Goal: Task Accomplishment & Management: Manage account settings

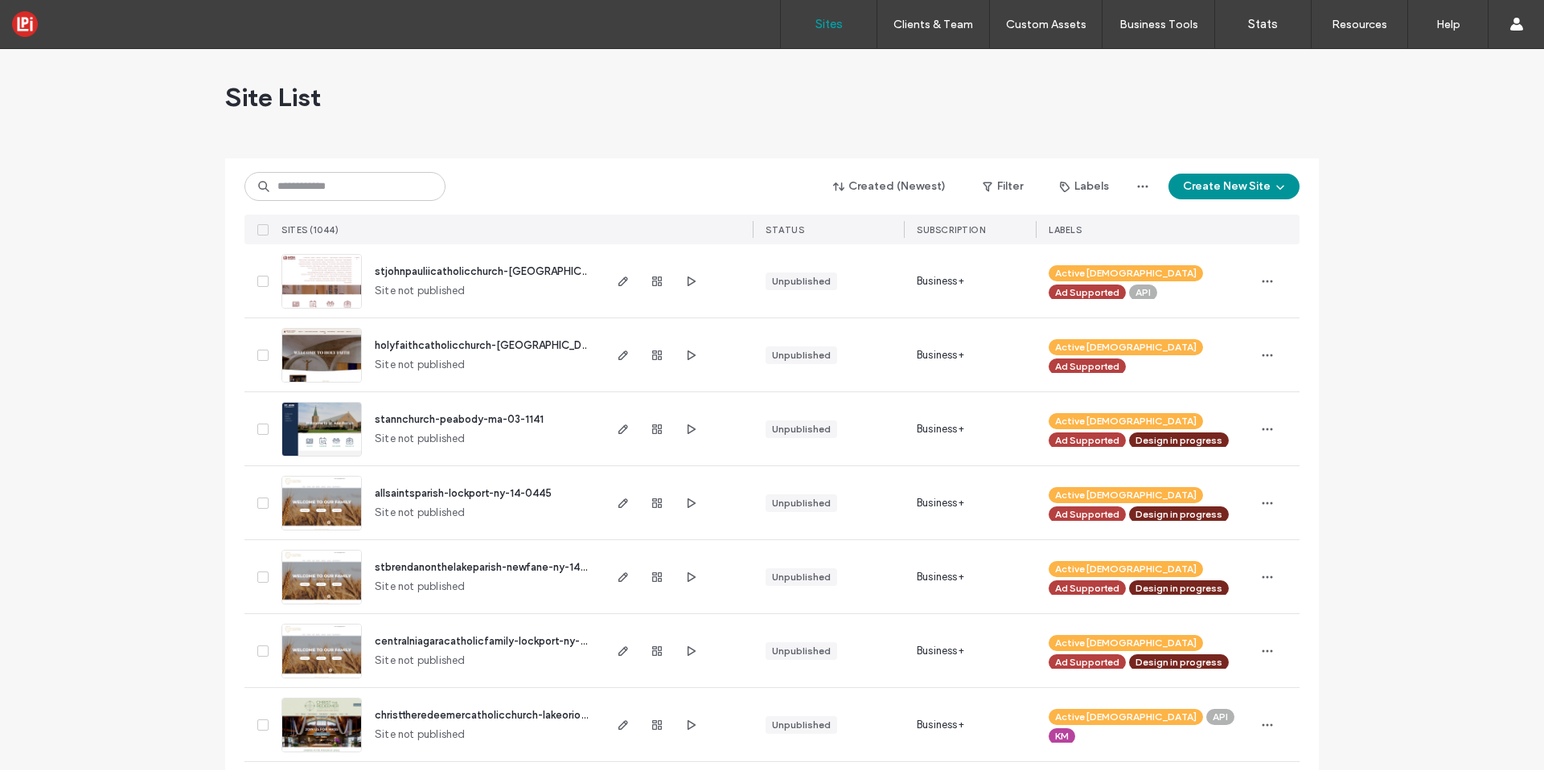
click at [1248, 189] on button "Create New Site" at bounding box center [1233, 187] width 131 height 26
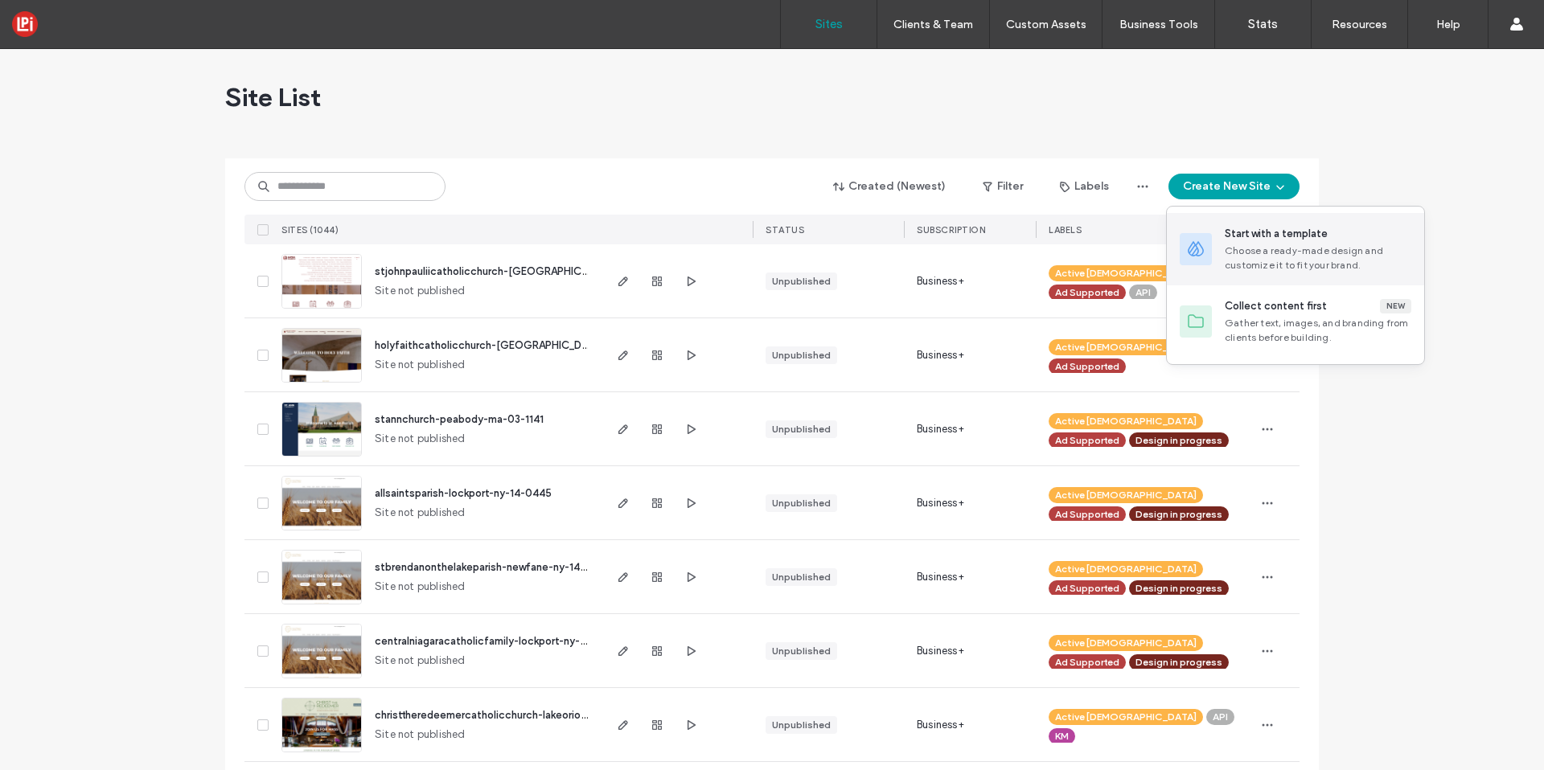
click at [1279, 248] on div "Choose a ready-made design and customize it to fit your brand." at bounding box center [1318, 258] width 187 height 29
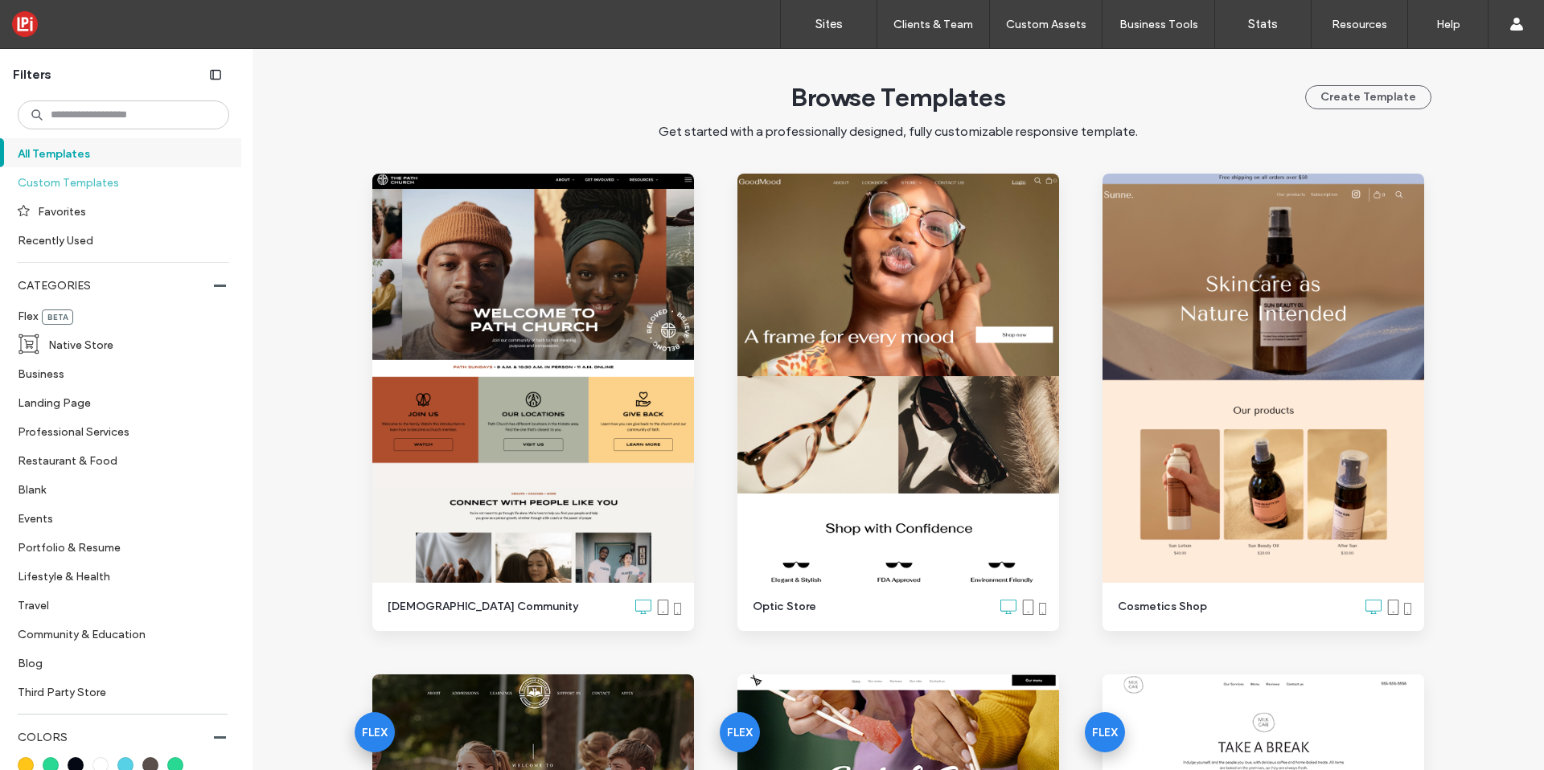
click at [48, 177] on label "Custom Templates" at bounding box center [117, 182] width 198 height 28
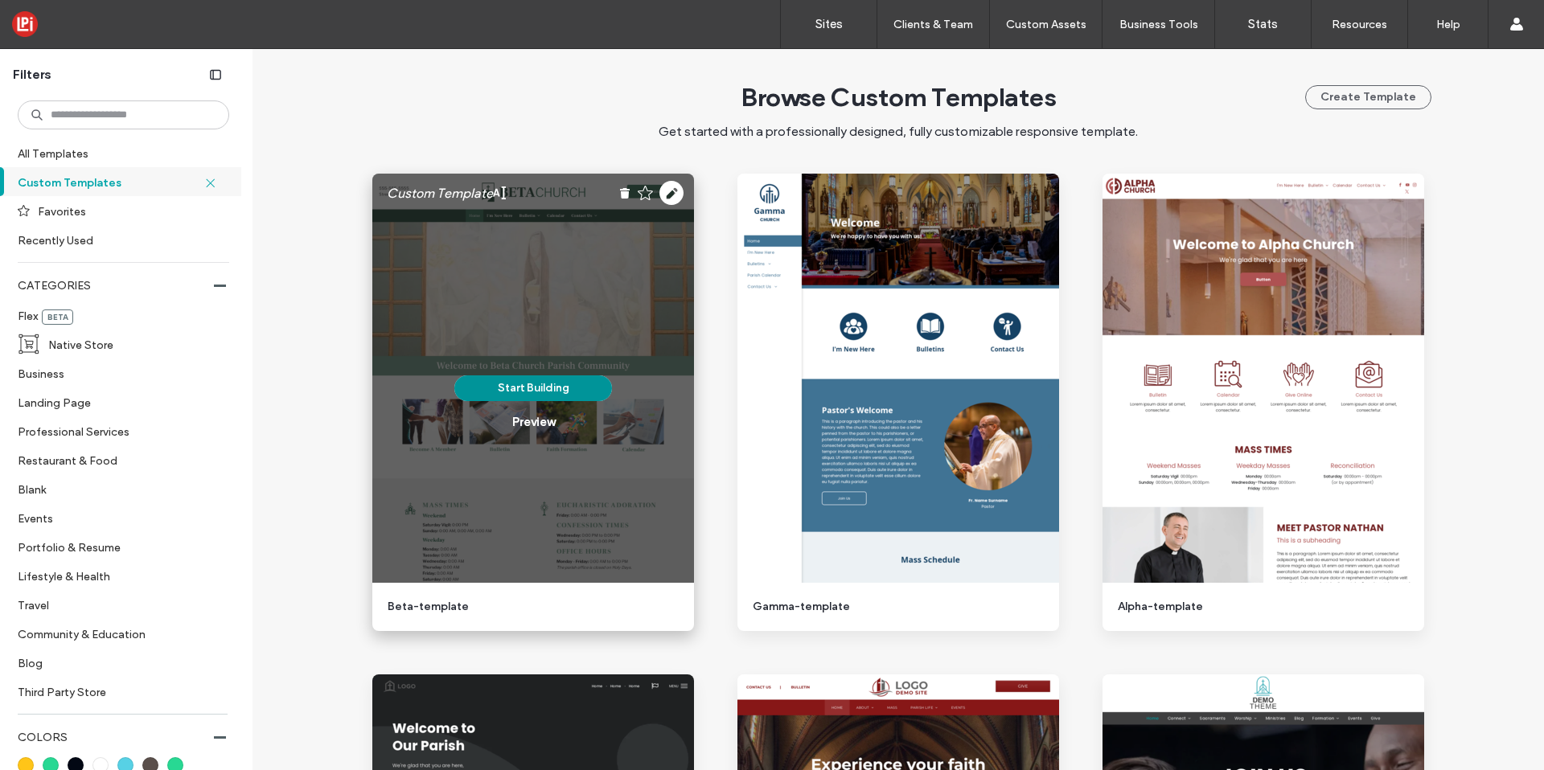
click at [522, 392] on button "Start Building" at bounding box center [533, 389] width 158 height 26
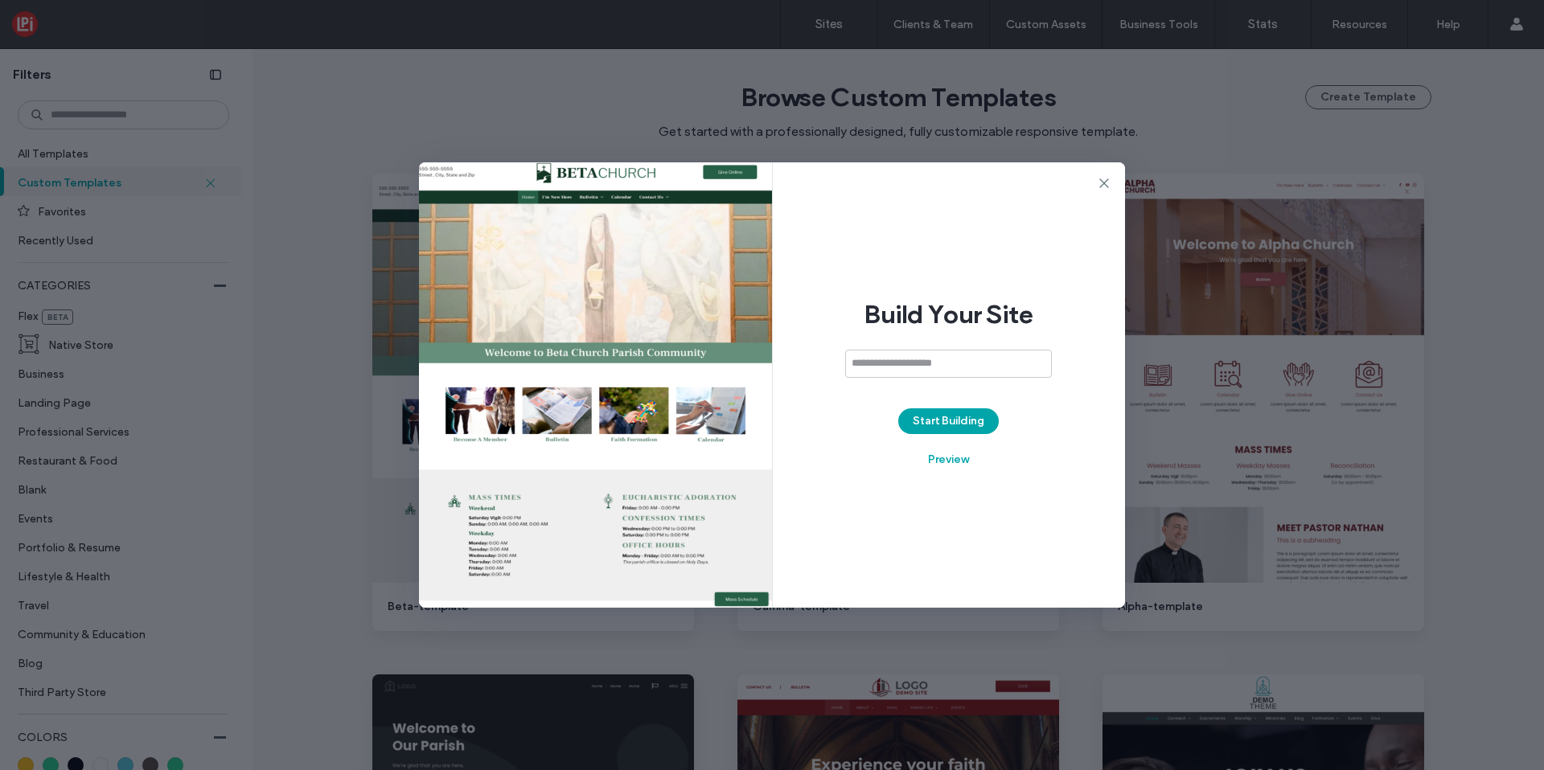
click at [923, 356] on input at bounding box center [948, 364] width 207 height 28
click at [967, 371] on input "**********" at bounding box center [948, 364] width 207 height 28
click at [964, 363] on input "**********" at bounding box center [948, 364] width 207 height 28
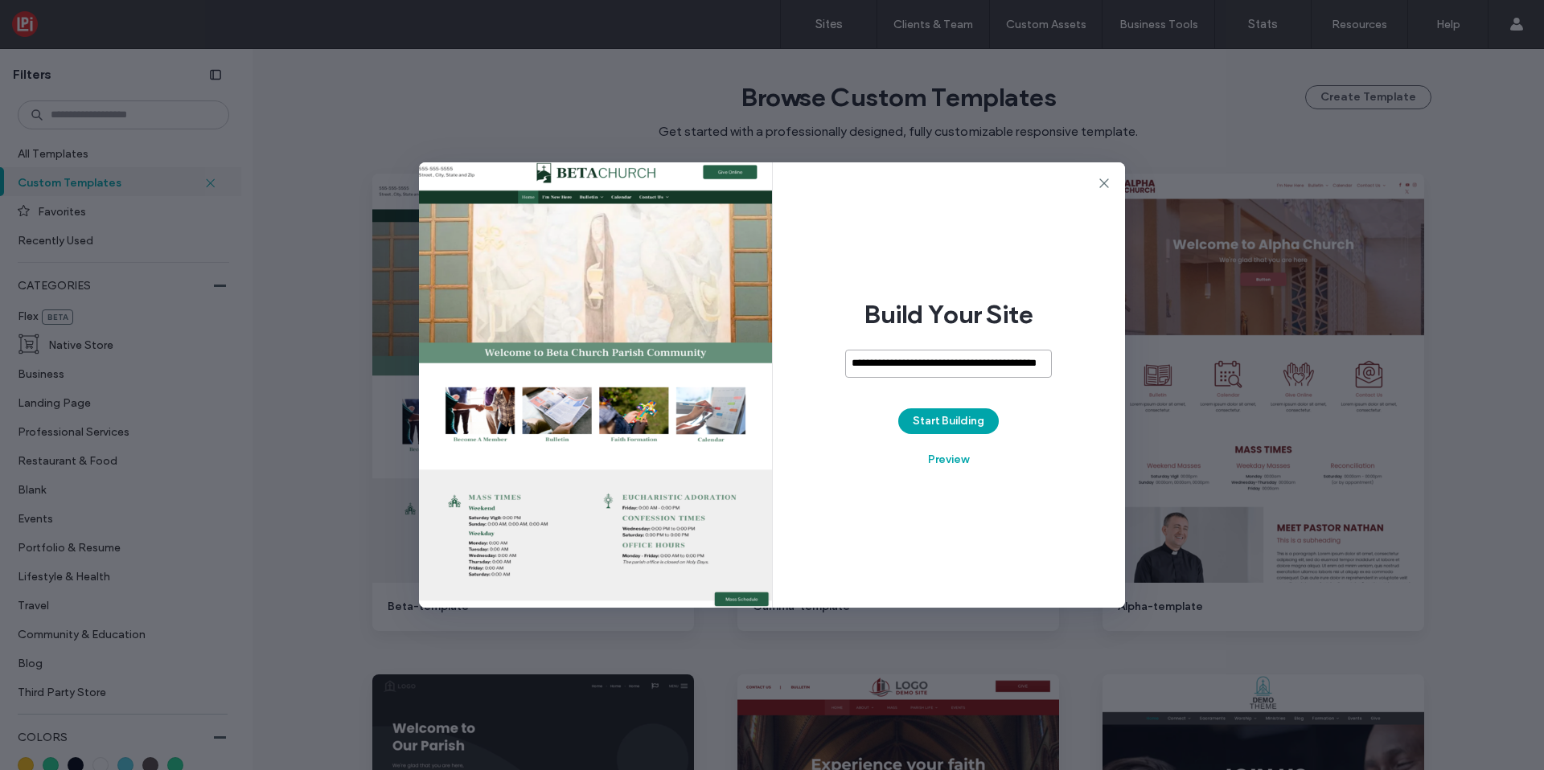
paste input "******"
type input "**********"
click at [970, 424] on button "Start Building" at bounding box center [948, 422] width 101 height 26
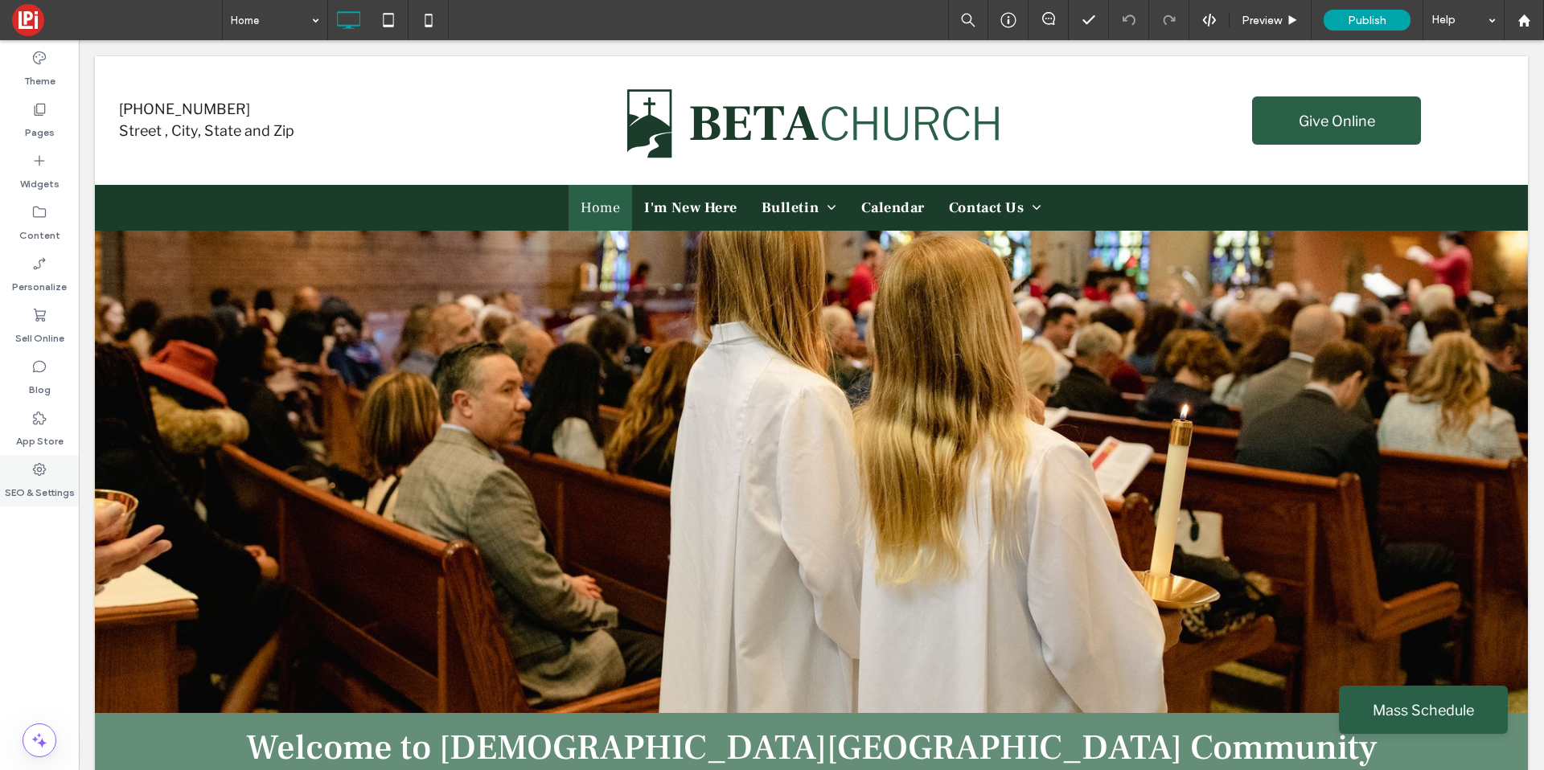
click at [46, 477] on icon at bounding box center [39, 470] width 16 height 16
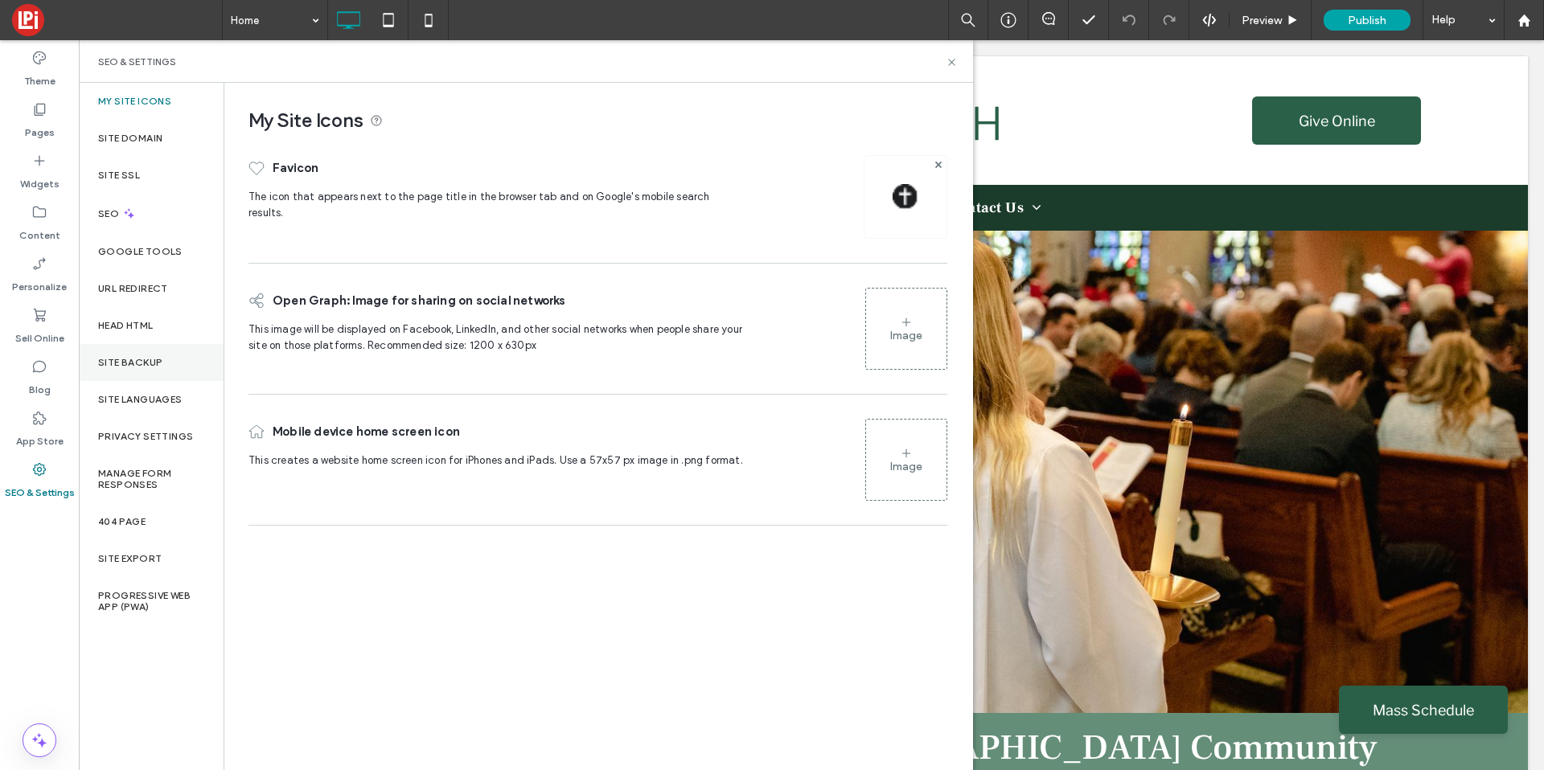
click at [114, 364] on label "Site Backup" at bounding box center [130, 362] width 64 height 11
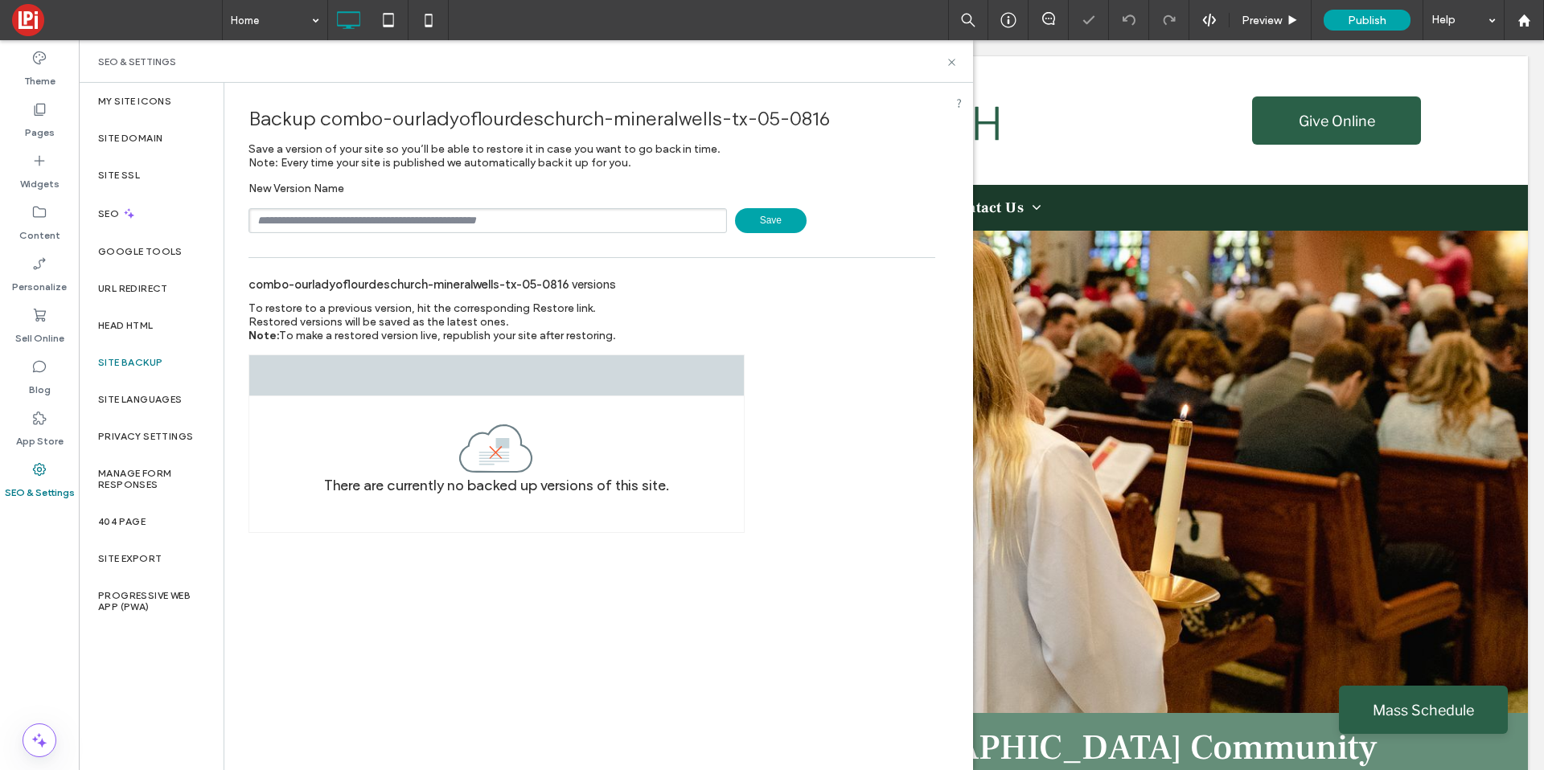
click at [800, 224] on span "Save" at bounding box center [771, 220] width 72 height 25
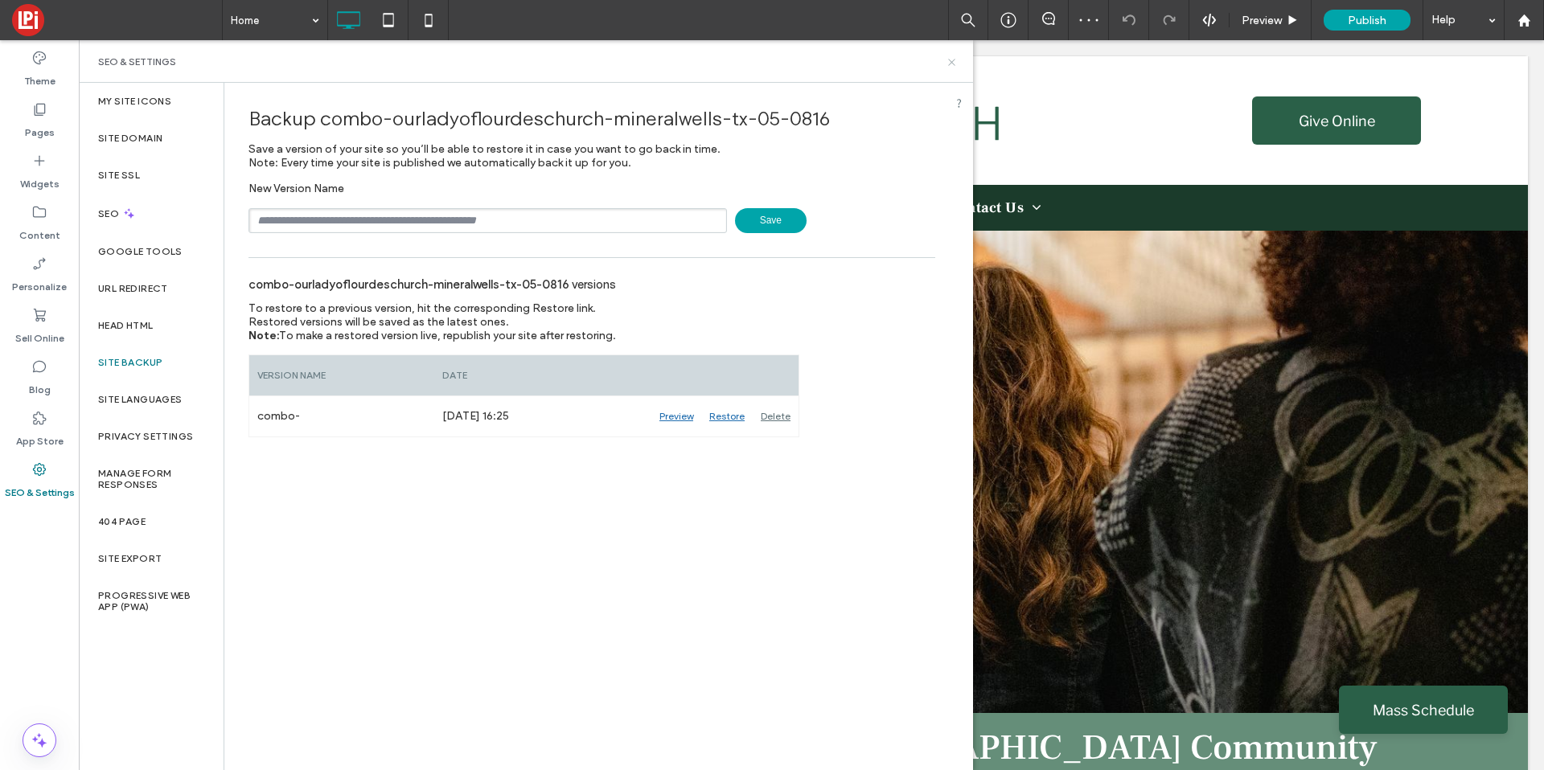
click at [955, 62] on icon at bounding box center [952, 62] width 12 height 12
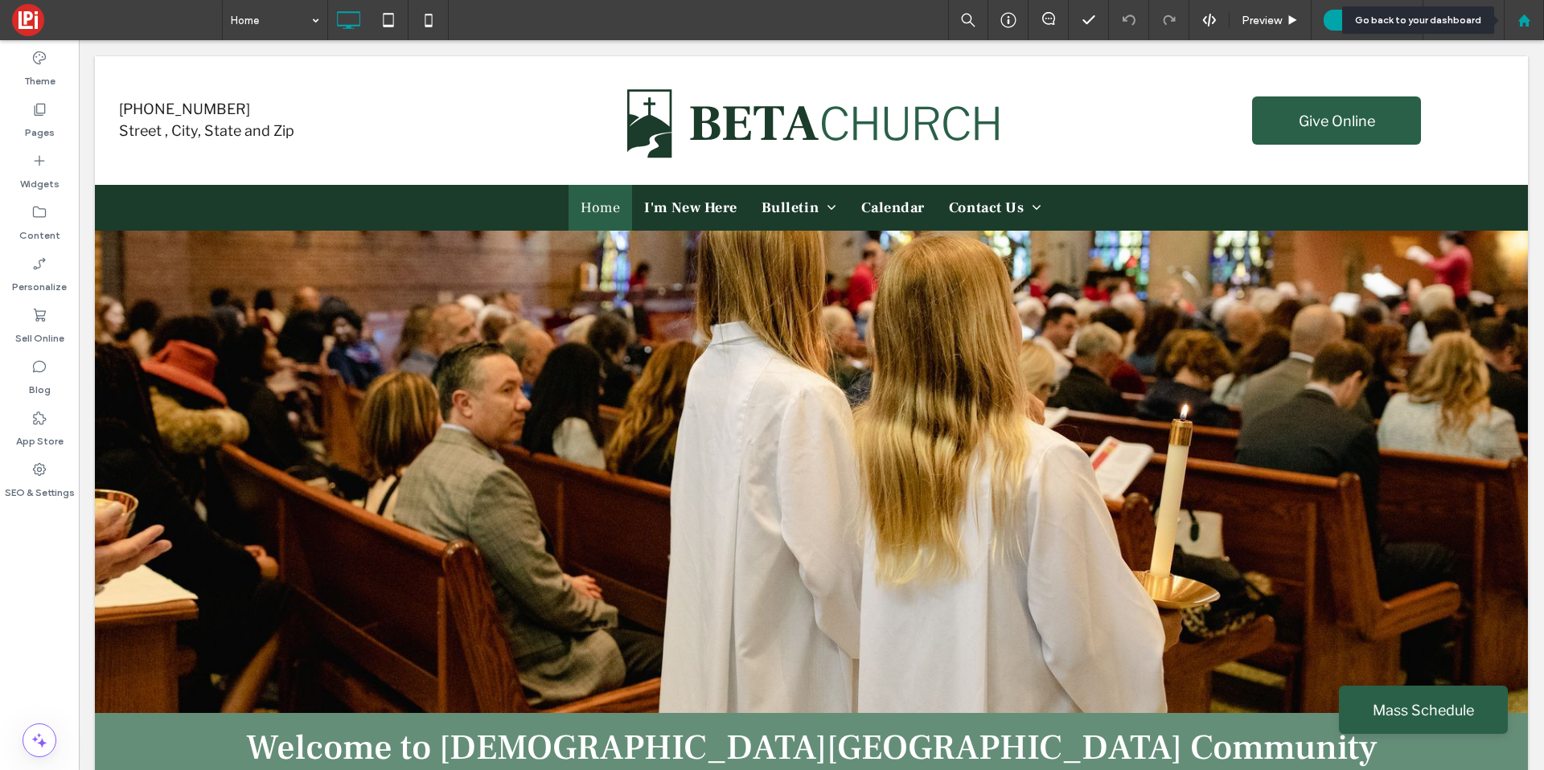
click at [1524, 22] on icon at bounding box center [1524, 21] width 14 height 14
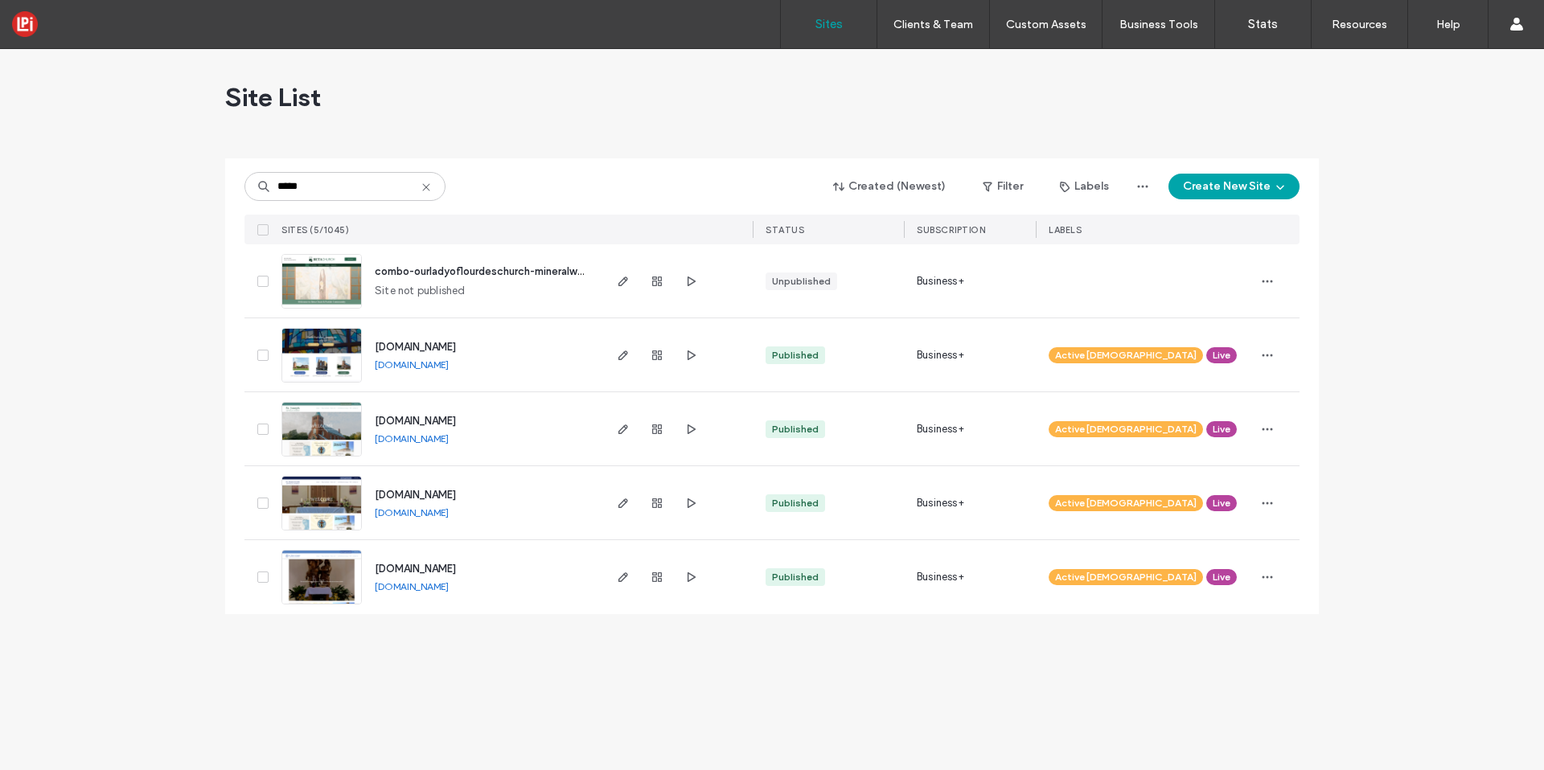
type input "*****"
click at [434, 346] on span "www.3parishes1faith.com" at bounding box center [415, 347] width 81 height 12
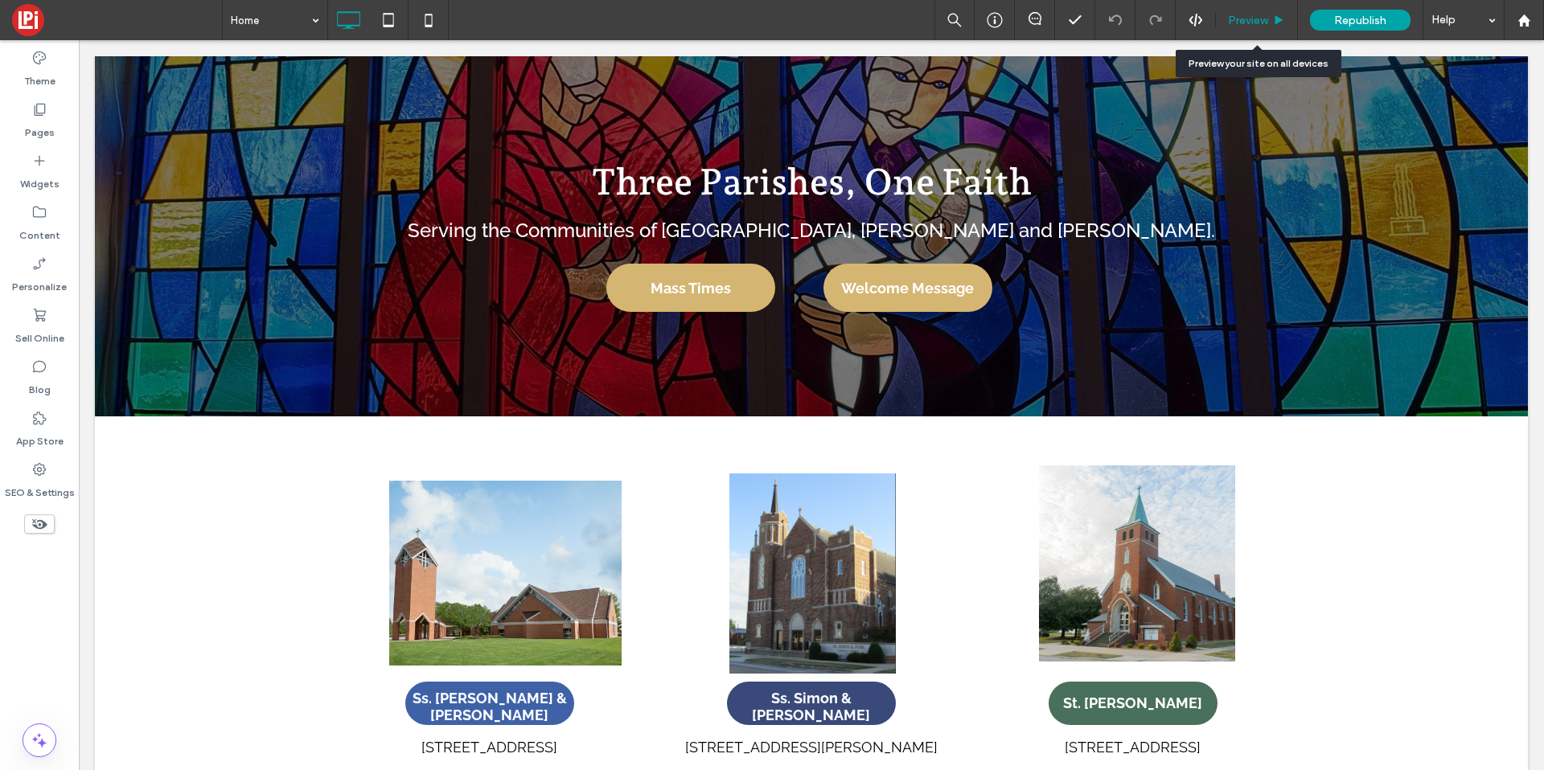
click at [1238, 28] on div "Preview" at bounding box center [1257, 20] width 82 height 40
click at [1247, 12] on div "Preview" at bounding box center [1257, 20] width 82 height 40
click at [1250, 31] on div "Preview" at bounding box center [1257, 20] width 82 height 40
click at [1257, 24] on span "Preview" at bounding box center [1248, 21] width 40 height 14
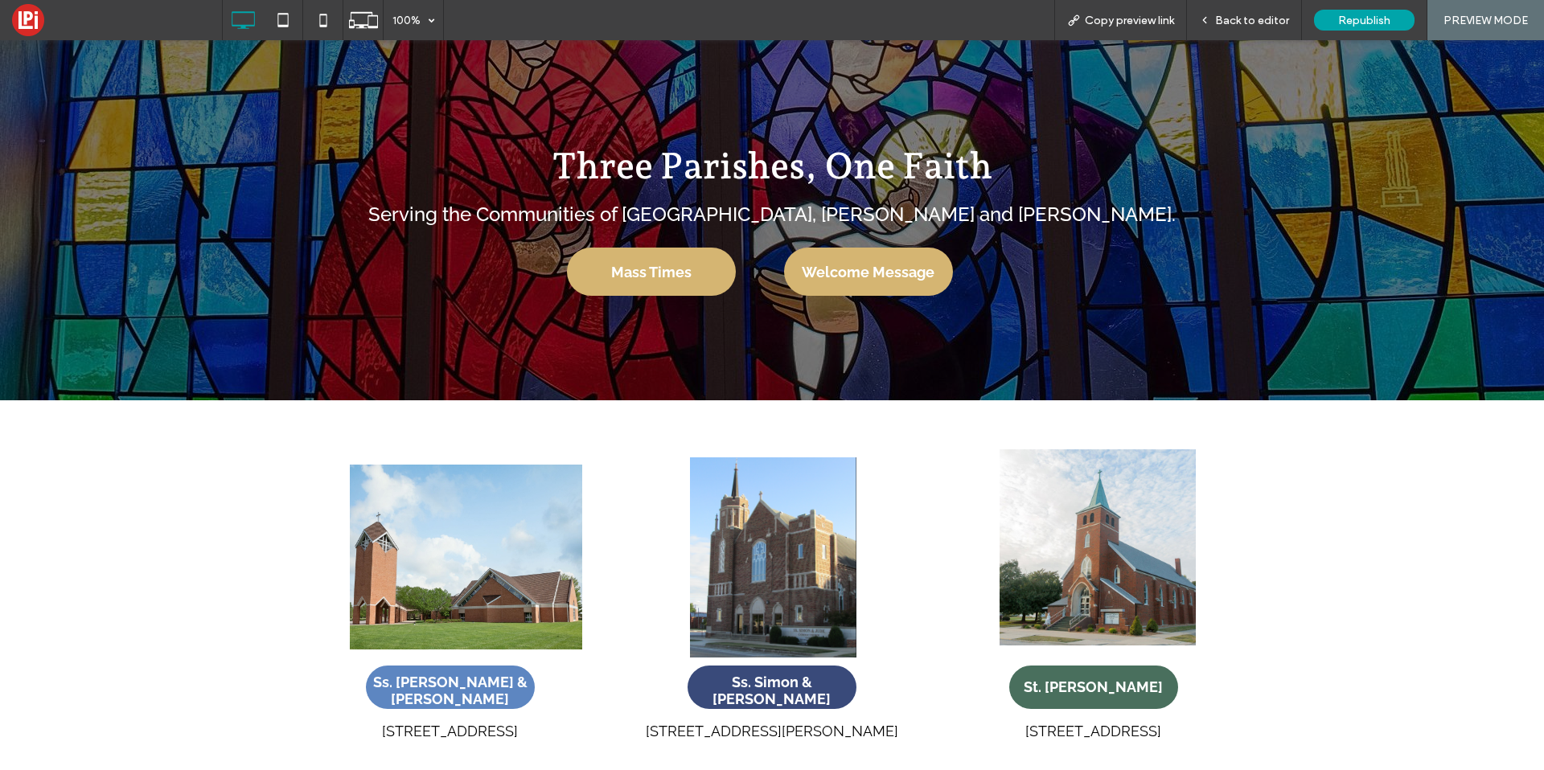
click at [479, 699] on span "Ss. Mary & Joseph" at bounding box center [451, 691] width 166 height 50
click at [462, 678] on span "Ss. Mary & Joseph" at bounding box center [451, 691] width 166 height 50
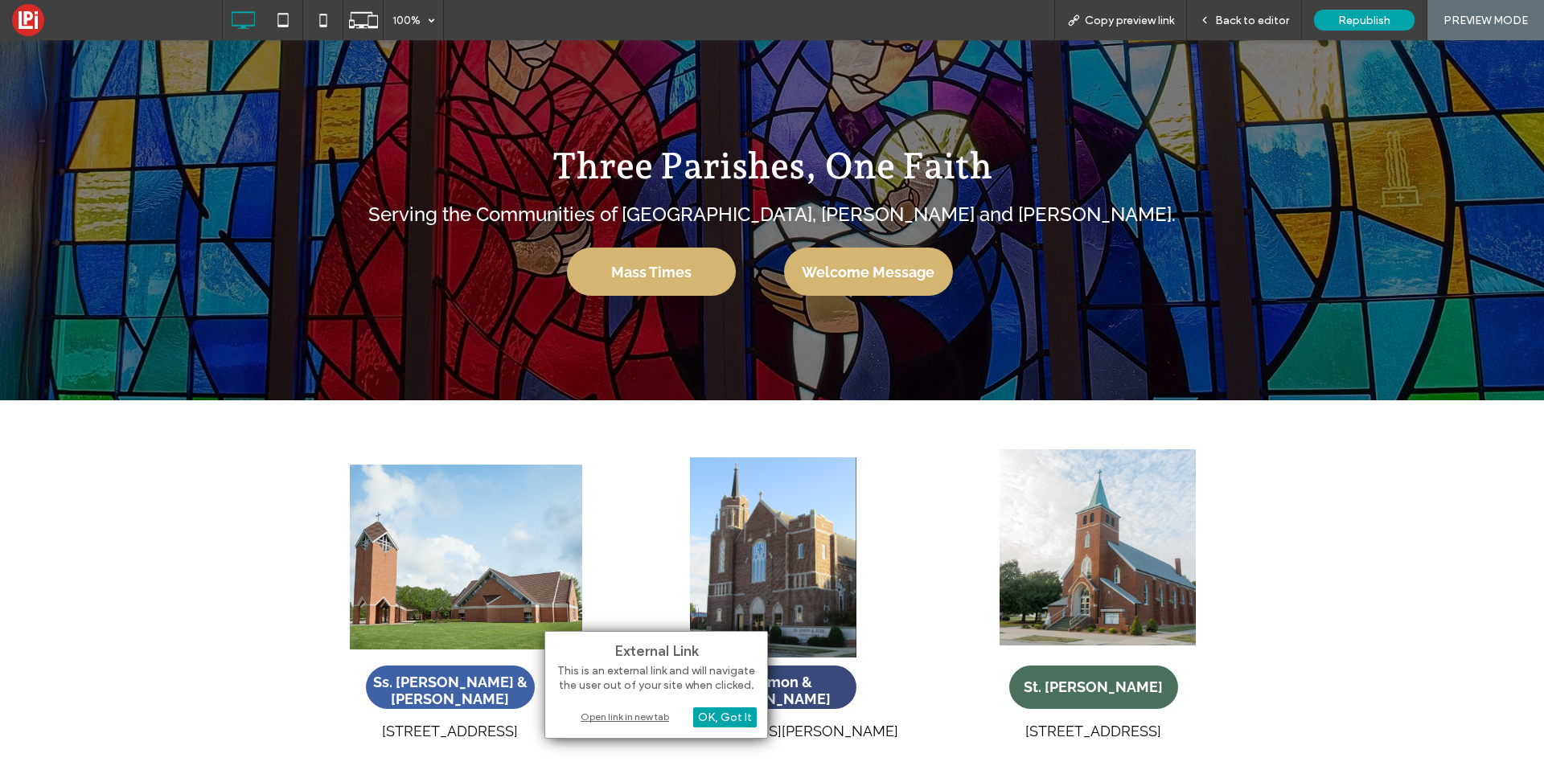
click at [654, 717] on div "Open link in new tab" at bounding box center [656, 716] width 201 height 17
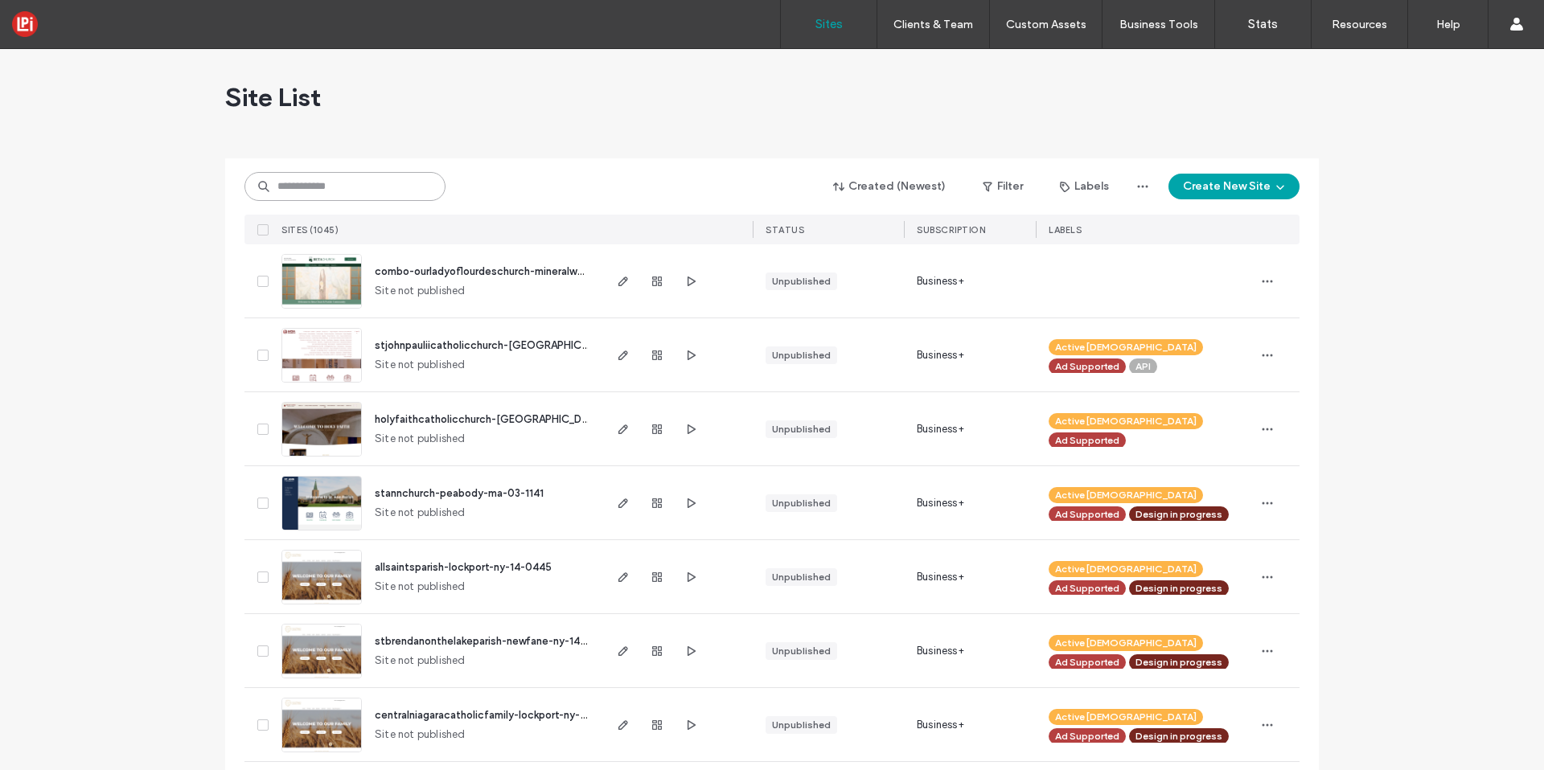
click at [318, 189] on input at bounding box center [344, 186] width 201 height 29
type input "*******"
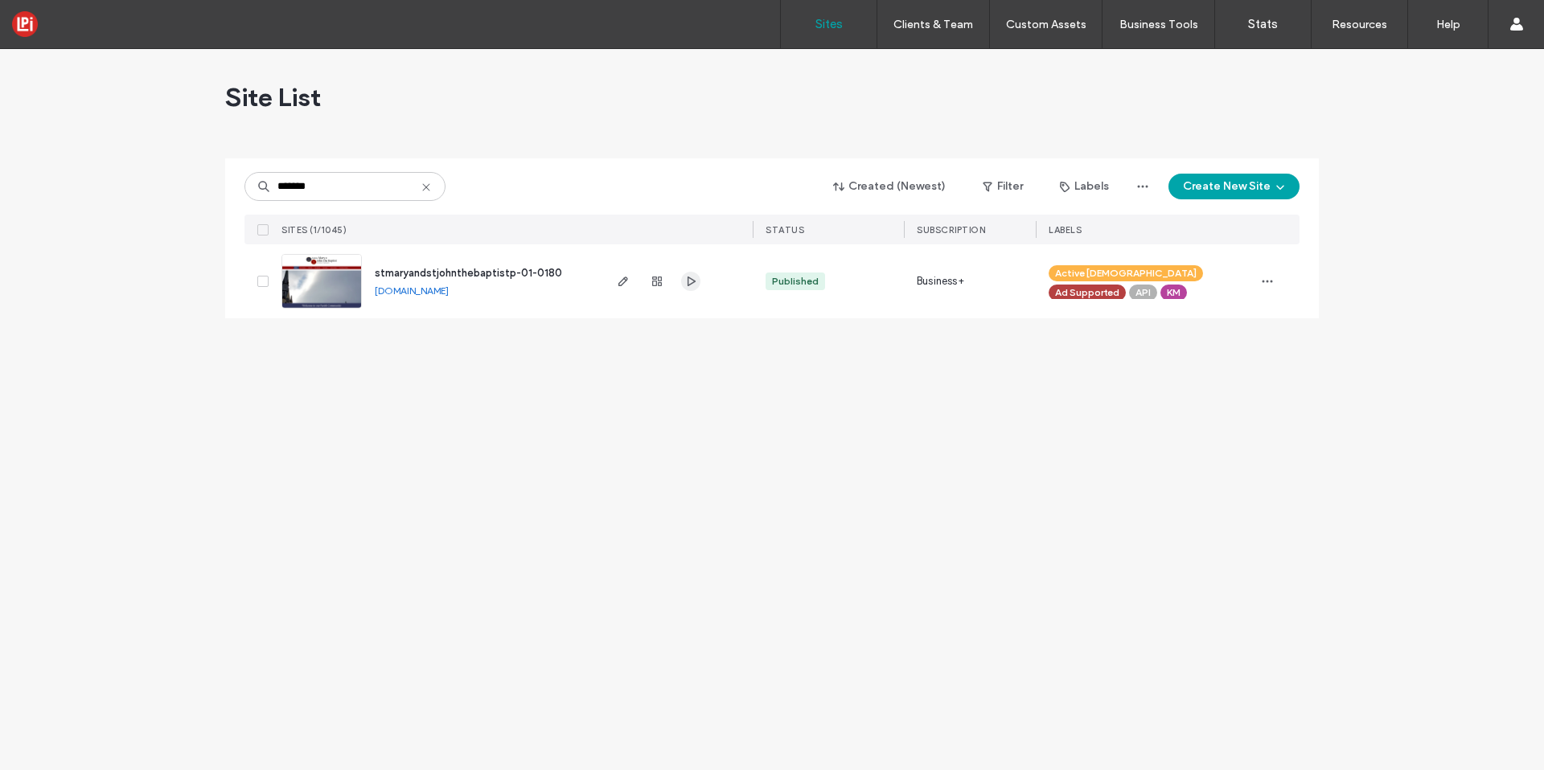
click at [684, 282] on icon "button" at bounding box center [690, 281] width 13 height 13
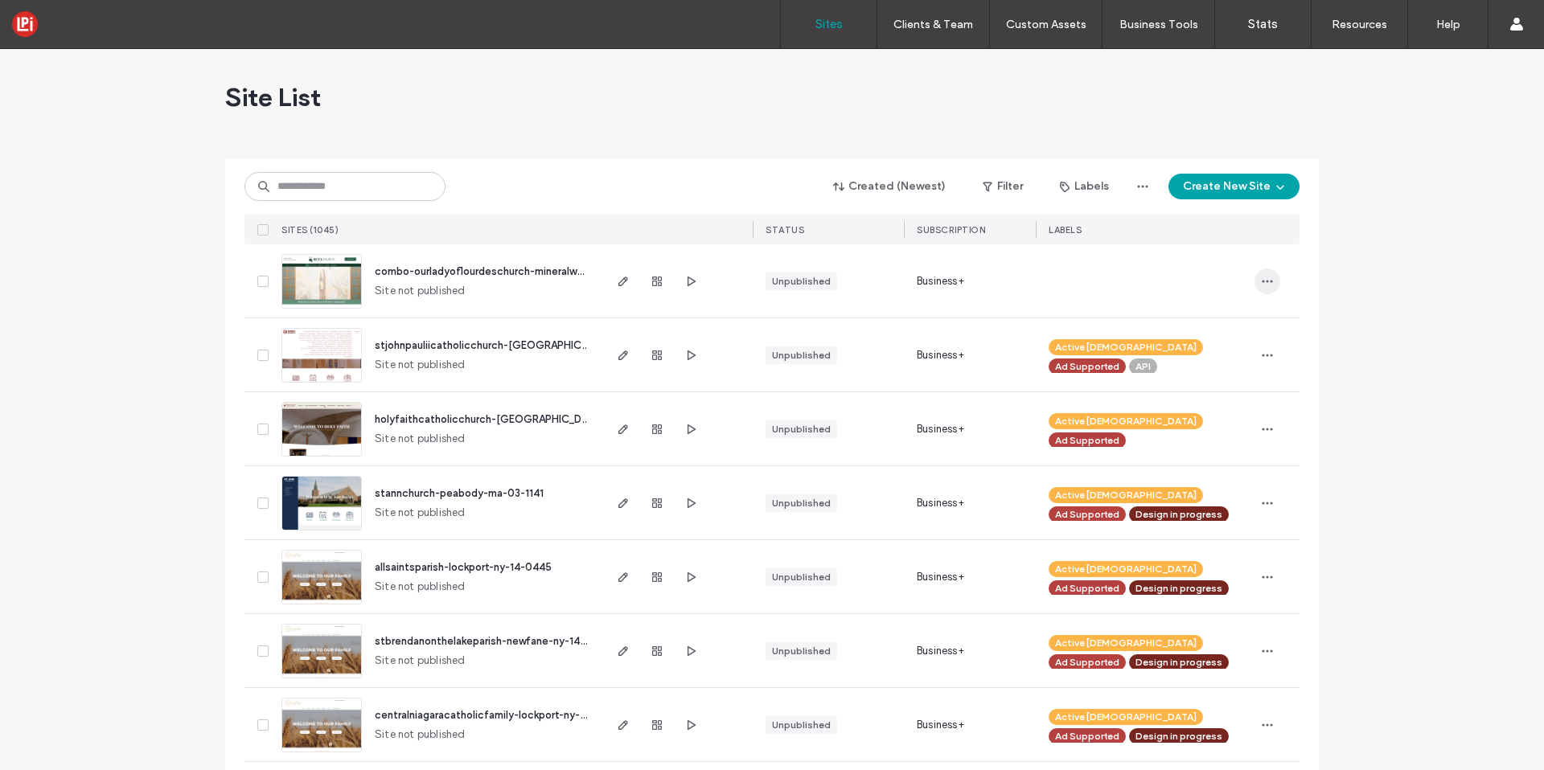
click at [1261, 282] on icon "button" at bounding box center [1267, 281] width 13 height 13
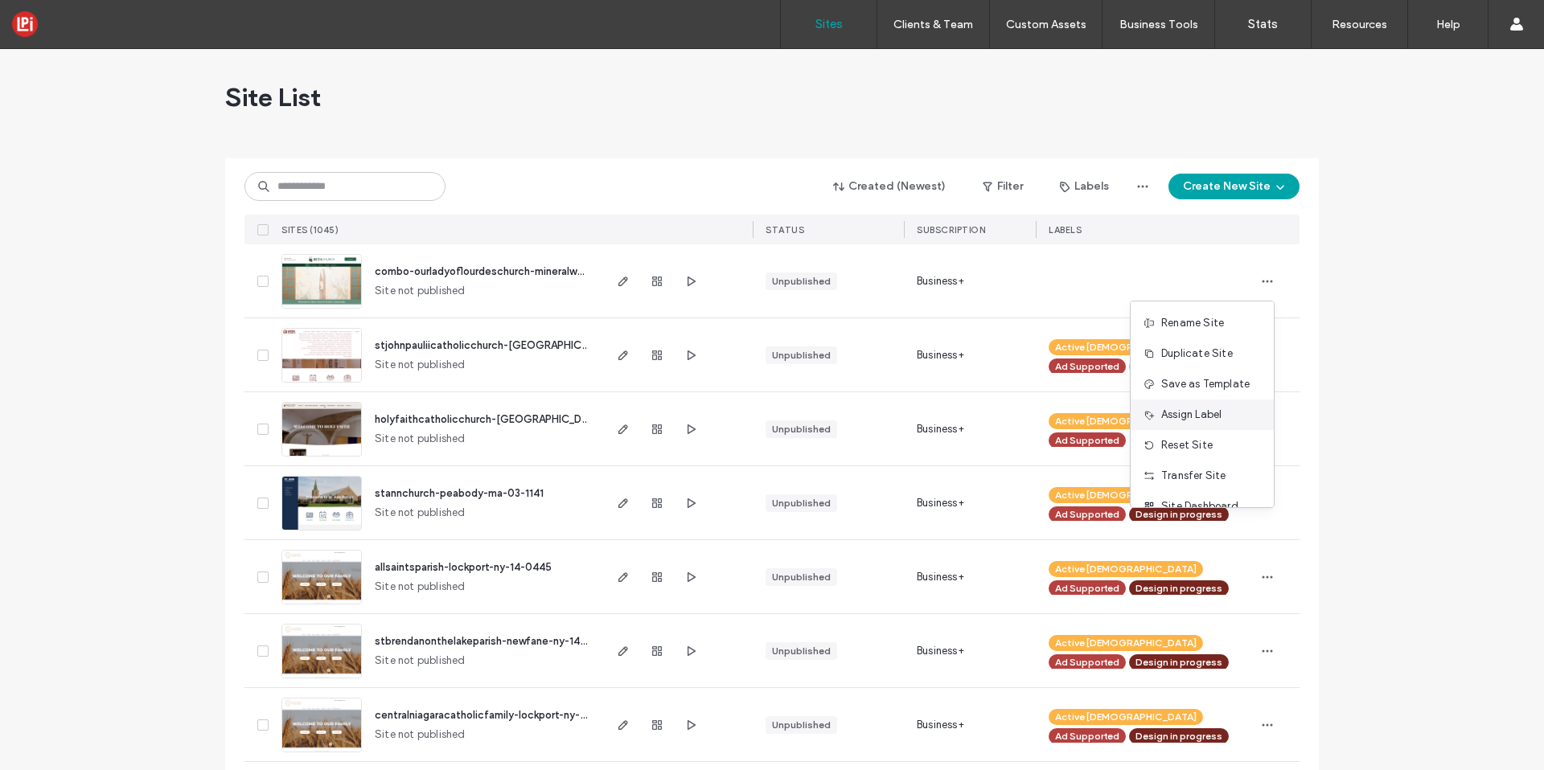
click at [1185, 411] on span "Assign Label" at bounding box center [1191, 415] width 60 height 16
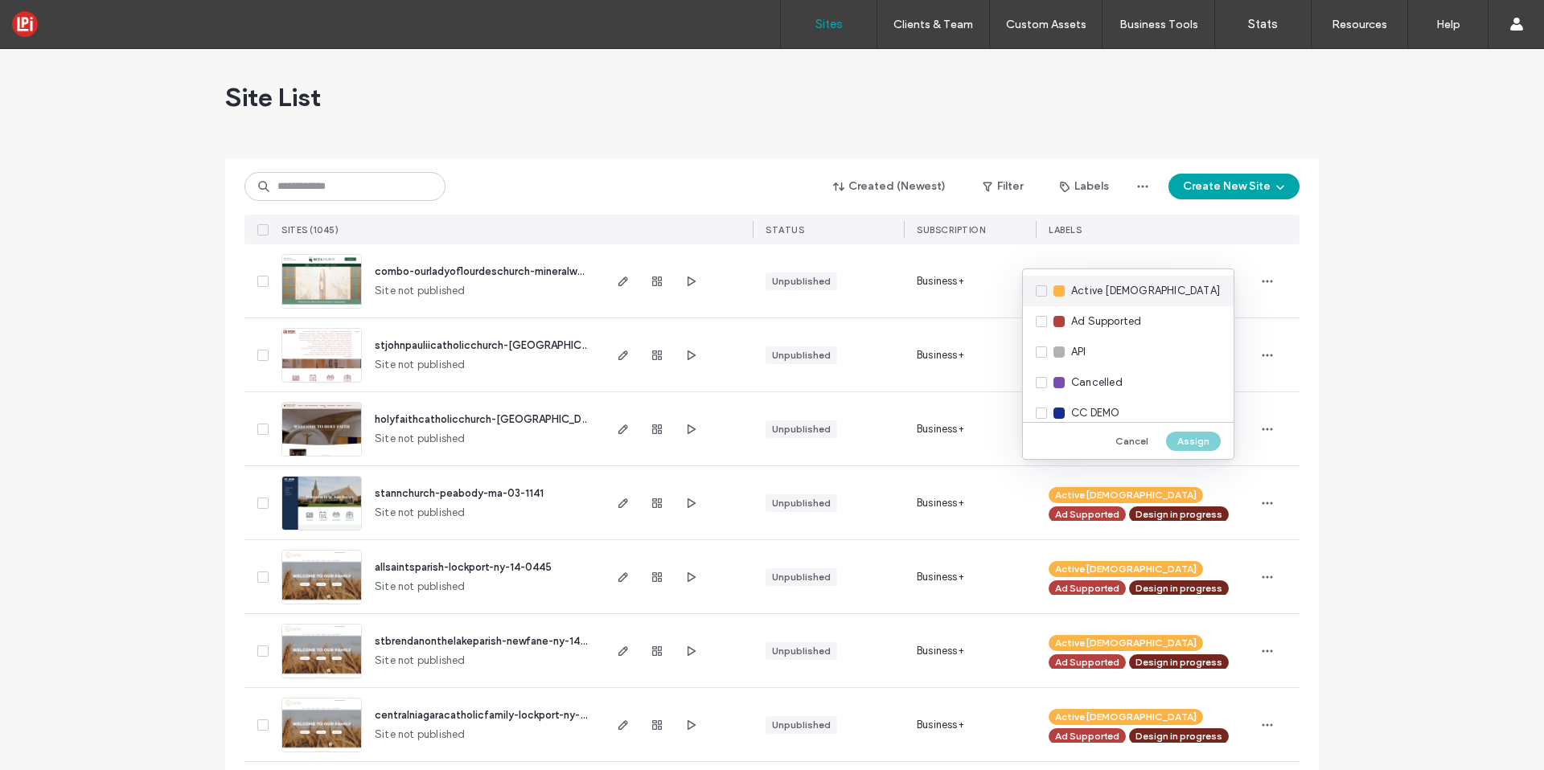
click at [1116, 298] on span "Active [DEMOGRAPHIC_DATA]" at bounding box center [1145, 291] width 149 height 16
click at [1111, 314] on span "Ad Supported" at bounding box center [1106, 322] width 70 height 16
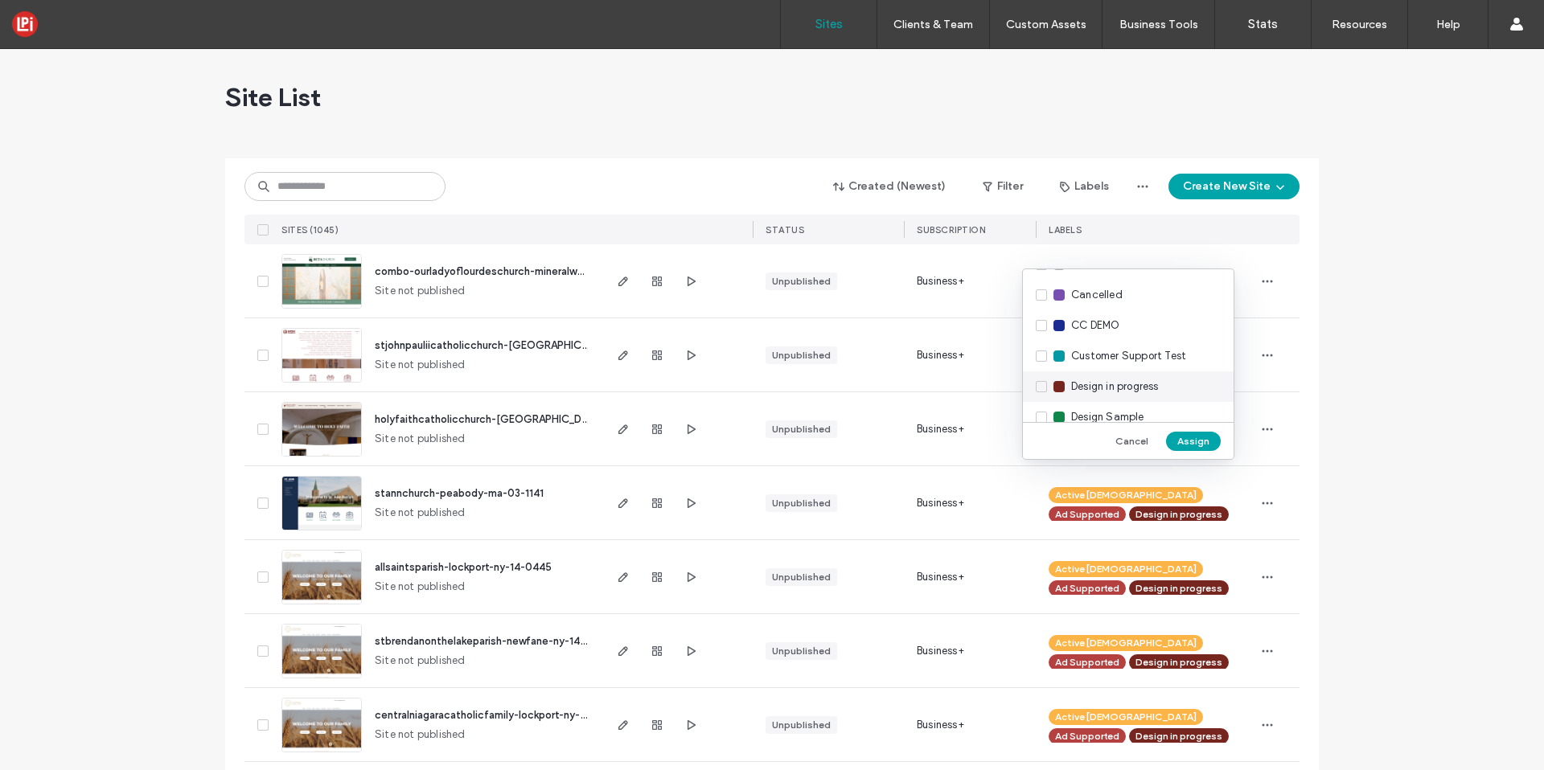
click at [1099, 390] on span "Design in progress" at bounding box center [1115, 387] width 88 height 16
click at [1091, 317] on div "KM" at bounding box center [1128, 326] width 211 height 31
click at [1189, 439] on button "Assign" at bounding box center [1193, 441] width 55 height 19
